Goal: Find specific page/section: Find specific page/section

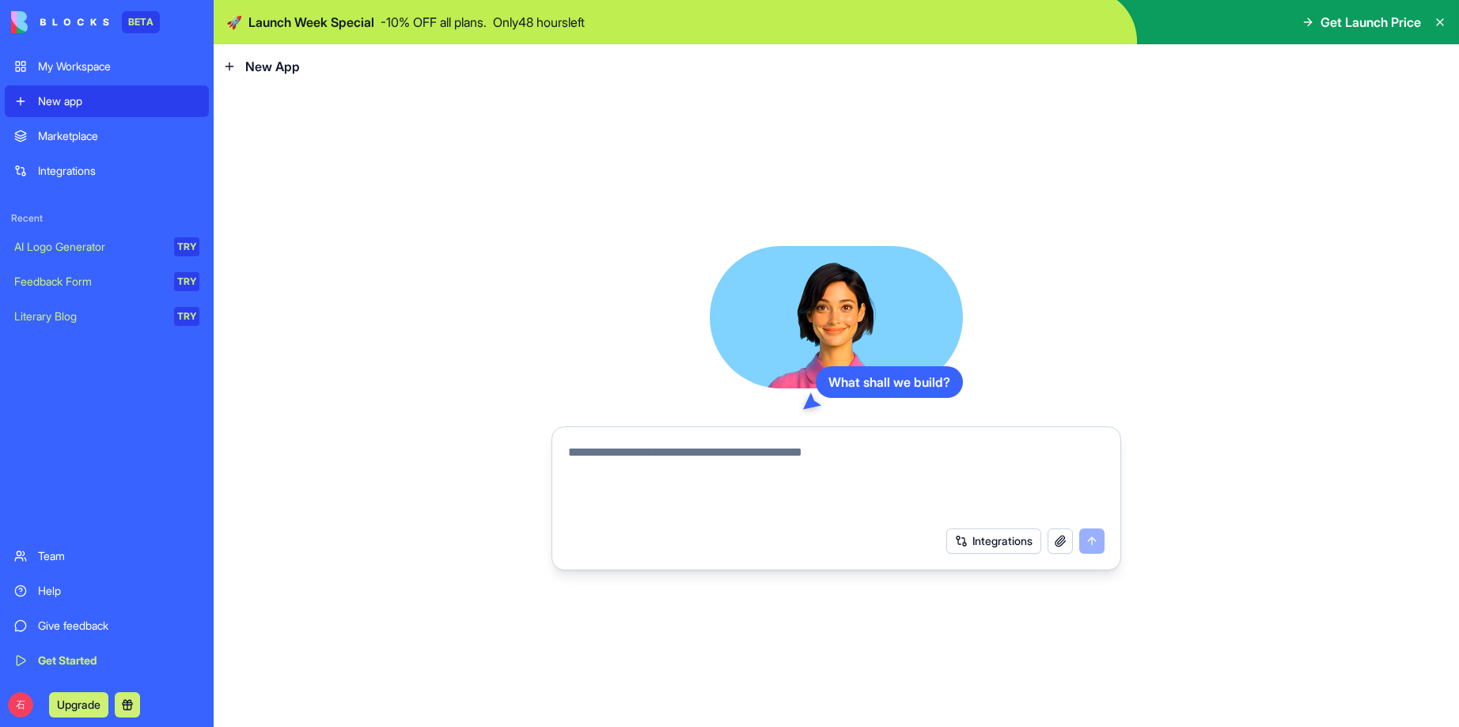
click at [245, 59] on span "New App" at bounding box center [272, 66] width 55 height 19
click at [231, 66] on icon at bounding box center [228, 66] width 7 height 0
click at [292, 66] on span "New App" at bounding box center [272, 66] width 55 height 19
click at [596, 458] on textarea at bounding box center [836, 481] width 536 height 76
click at [63, 106] on div "New app" at bounding box center [118, 101] width 161 height 16
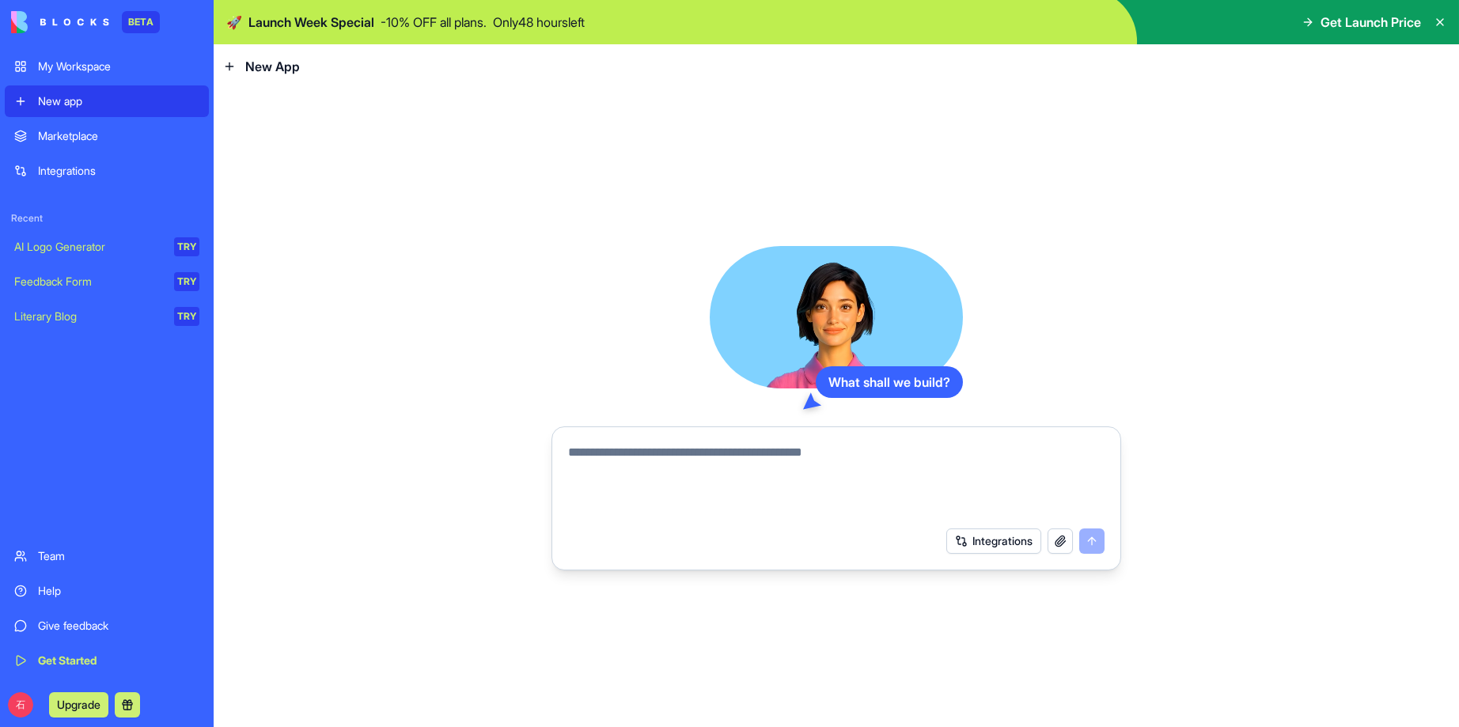
click at [807, 463] on textarea at bounding box center [836, 481] width 536 height 76
click at [67, 131] on div "Marketplace" at bounding box center [118, 136] width 161 height 16
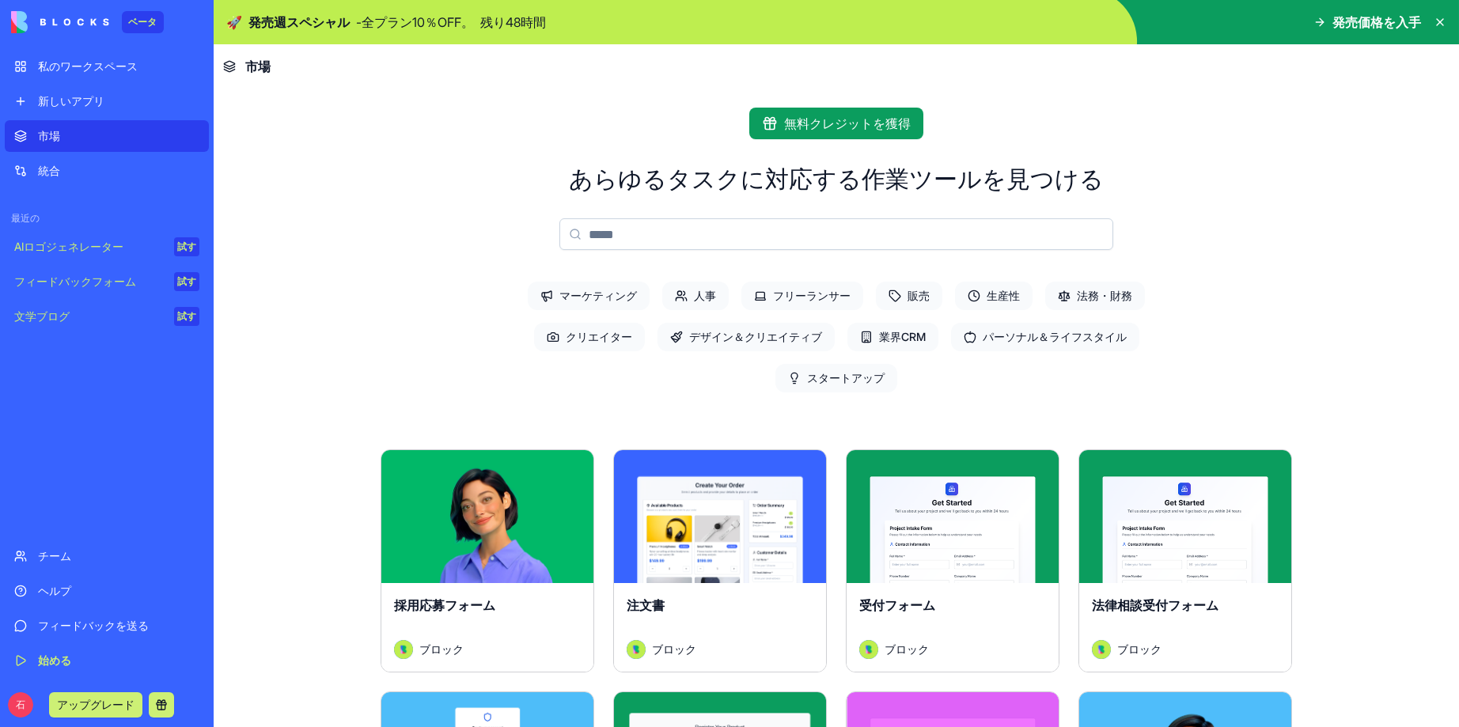
click at [855, 119] on font "無料クレジットを獲得" at bounding box center [847, 123] width 127 height 16
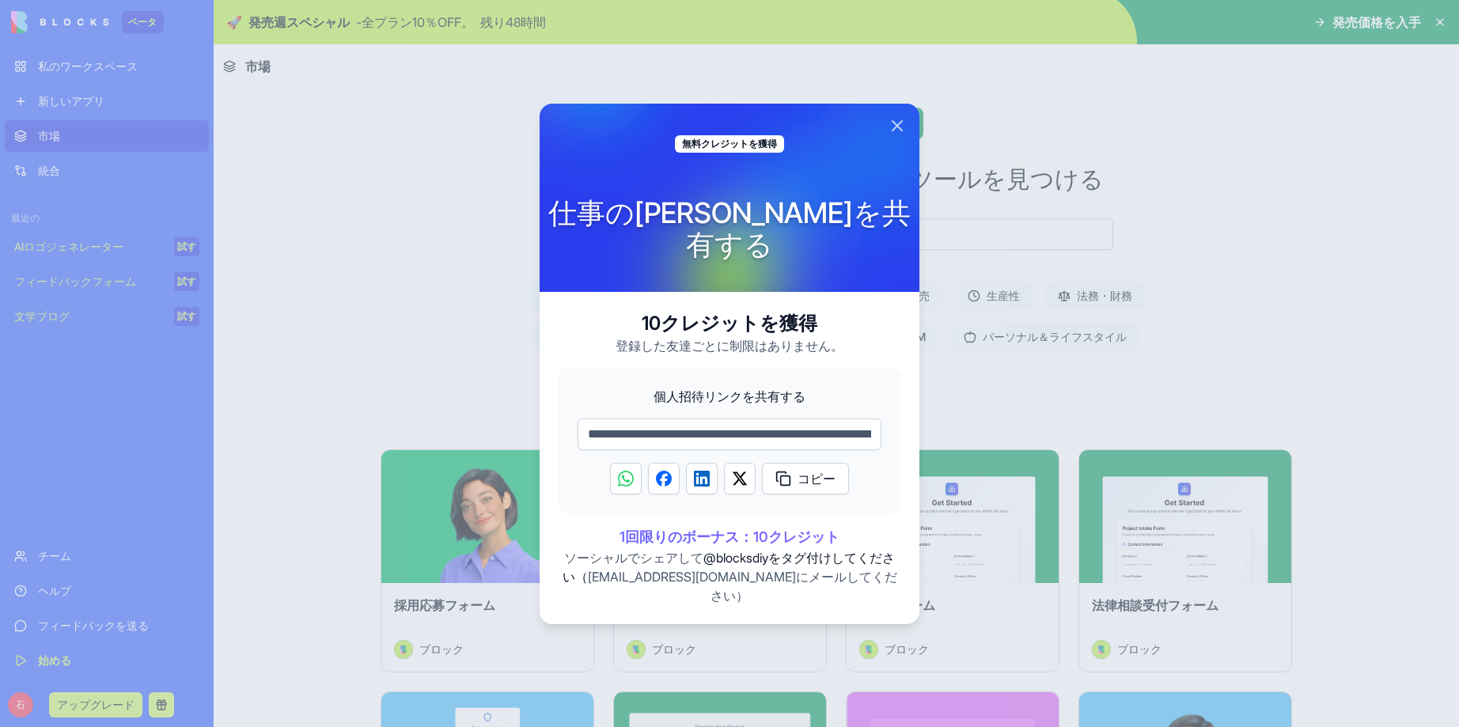
click at [892, 135] on button "近い" at bounding box center [897, 125] width 19 height 19
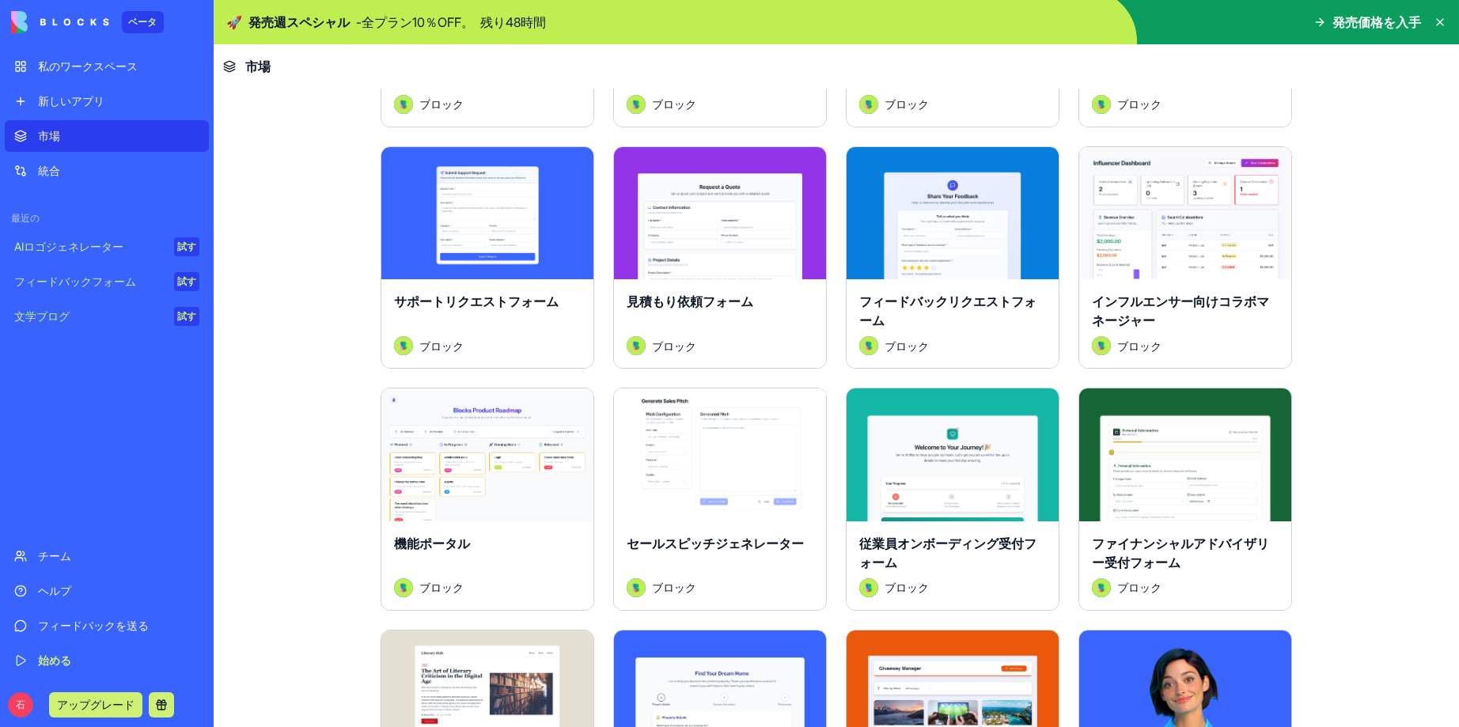
scroll to position [1107, 0]
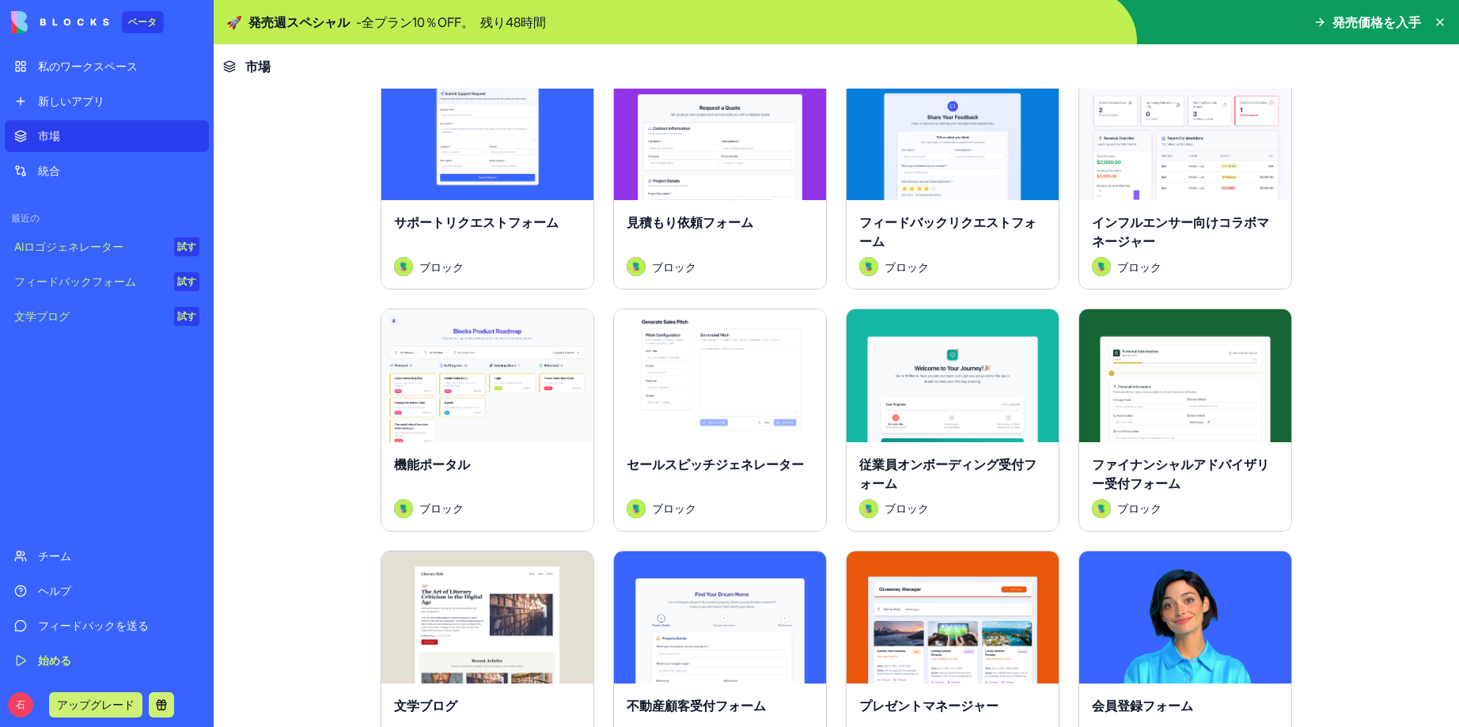
click at [452, 375] on button "探検する" at bounding box center [487, 376] width 127 height 32
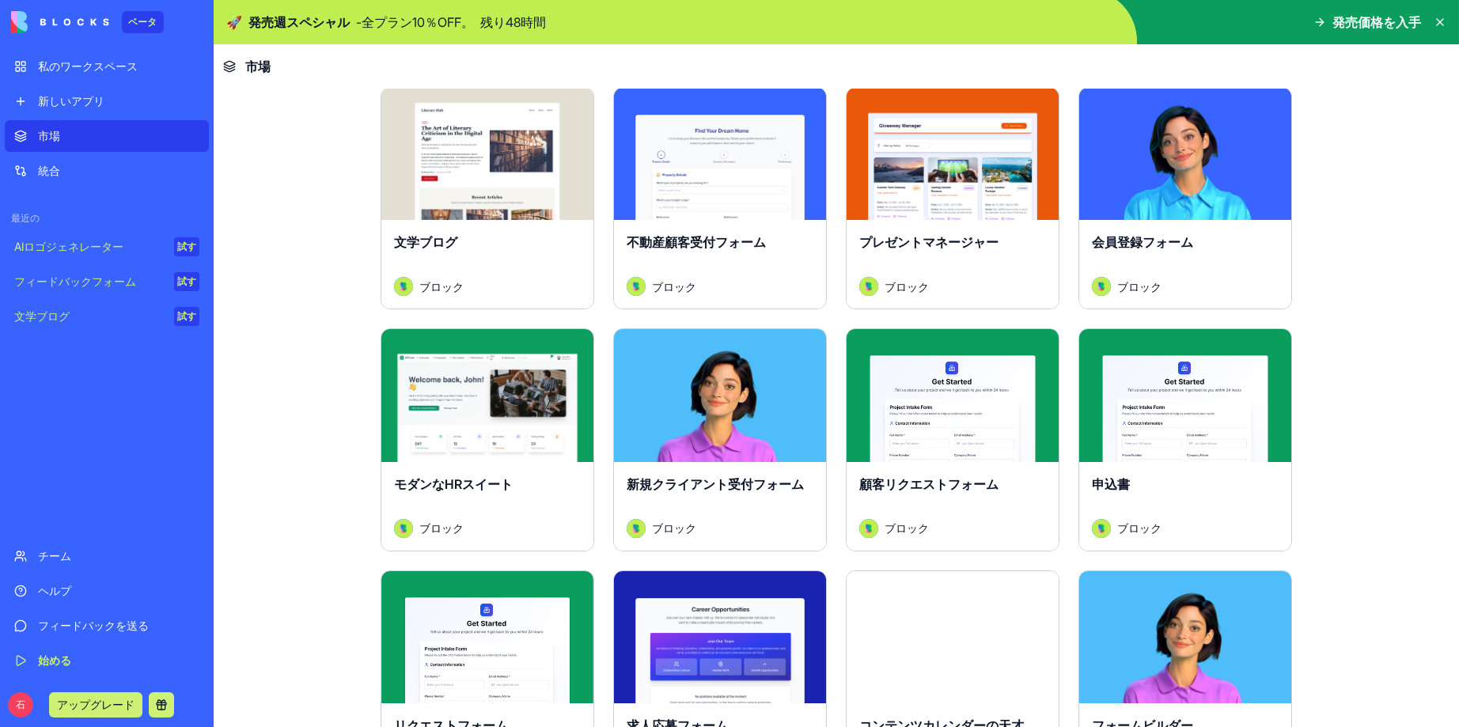
scroll to position [1582, 0]
